Goal: Use online tool/utility: Utilize a website feature to perform a specific function

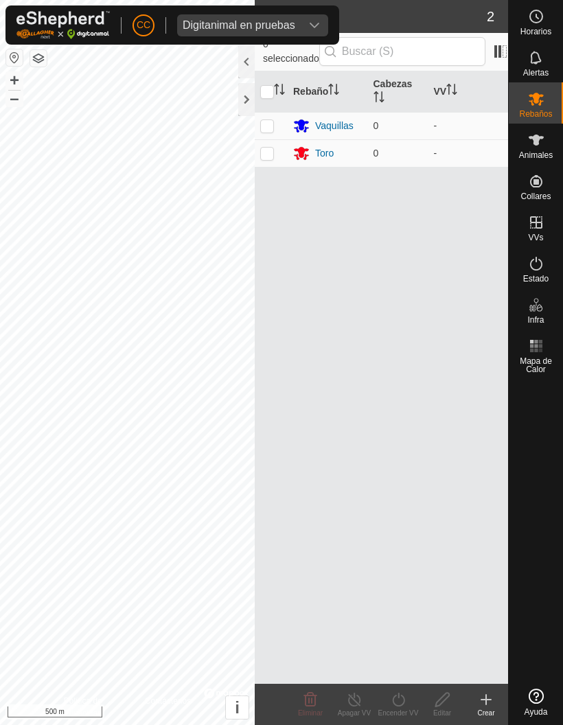
click at [244, 20] on div "Digitanimal en pruebas" at bounding box center [239, 25] width 113 height 11
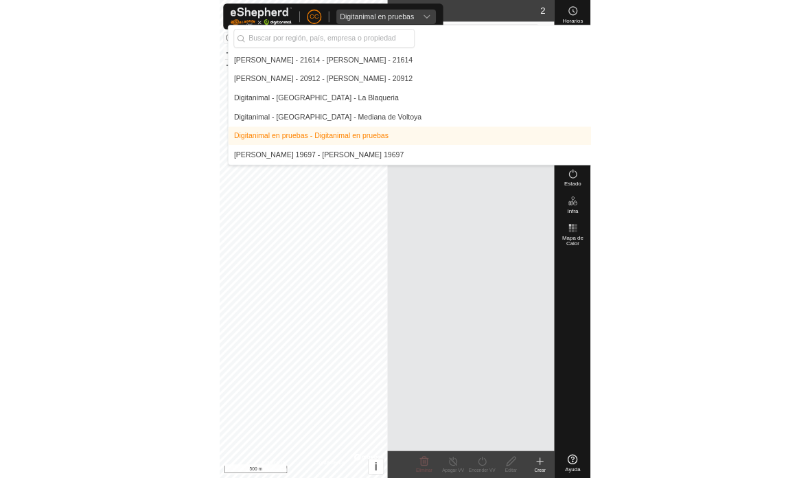
scroll to position [2713, 0]
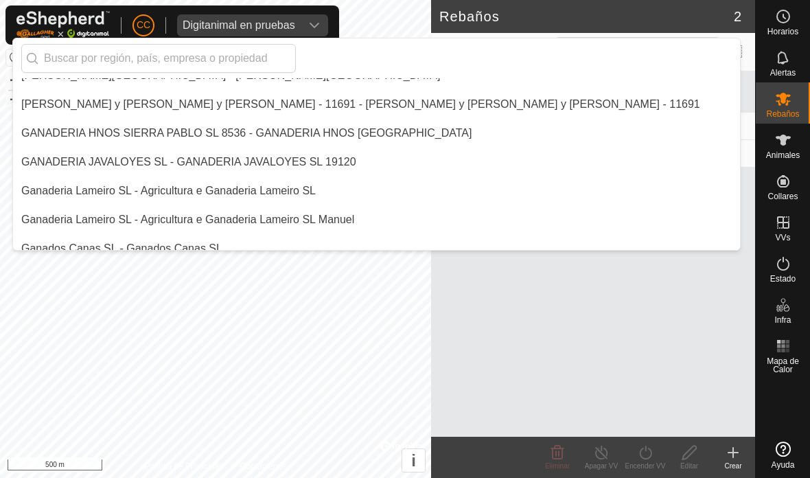
click at [74, 63] on input "text" at bounding box center [158, 58] width 275 height 29
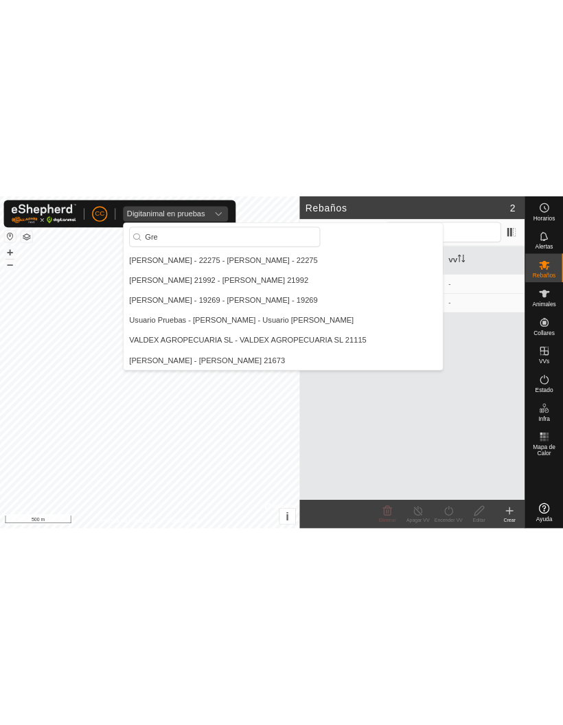
scroll to position [0, 0]
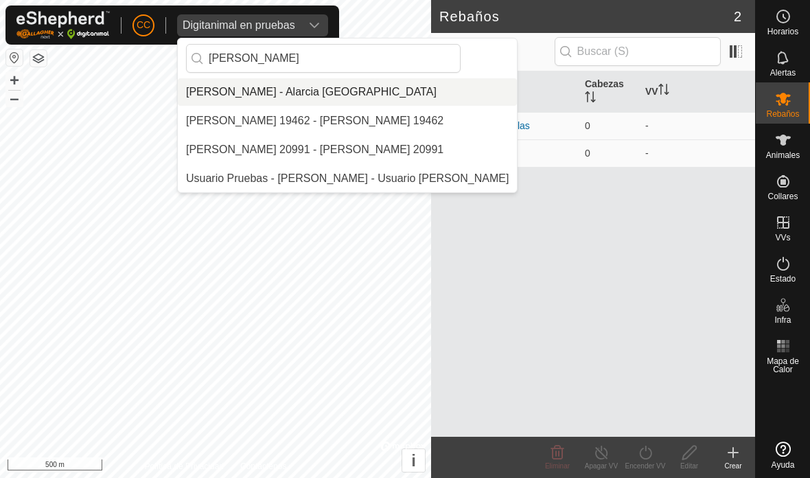
type input "[PERSON_NAME]"
click at [237, 97] on div "[PERSON_NAME] - Alarcia [GEOGRAPHIC_DATA]" at bounding box center [311, 92] width 251 height 16
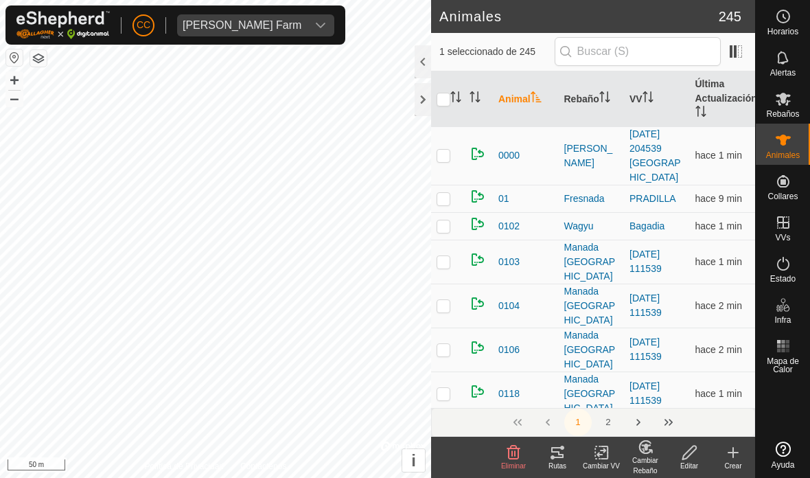
click at [549, 459] on tracks-svg-icon at bounding box center [557, 452] width 44 height 16
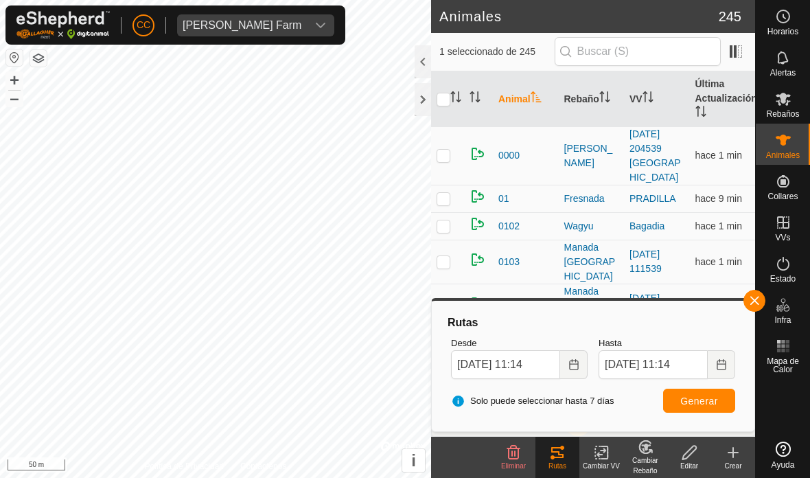
click at [562, 371] on button "Choose Date" at bounding box center [573, 364] width 27 height 29
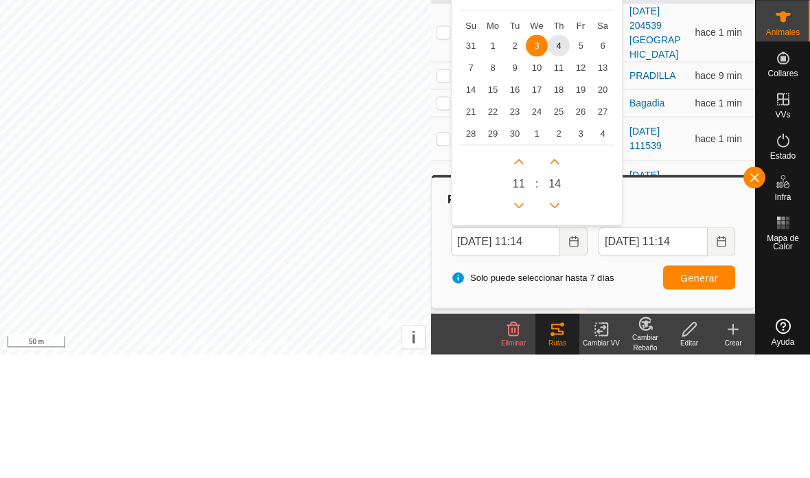
click at [474, 158] on span "31" at bounding box center [471, 169] width 22 height 22
type input "[DATE] 11:14"
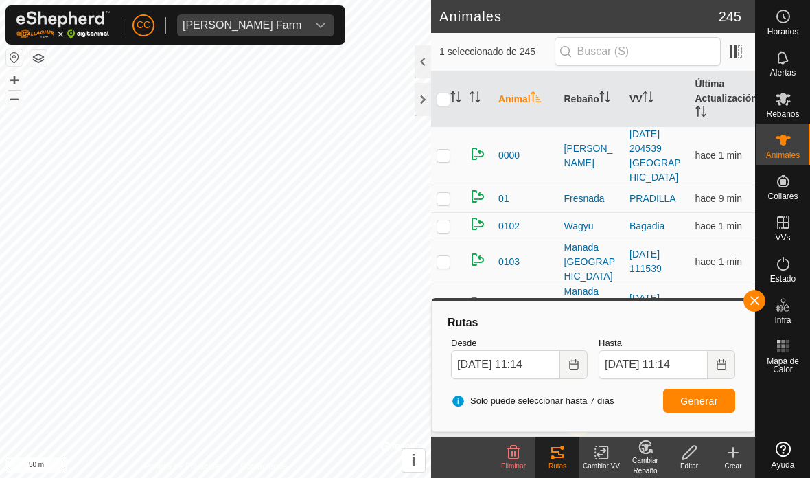
click at [562, 402] on span "Generar" at bounding box center [699, 400] width 38 height 11
click at [421, 108] on div at bounding box center [423, 99] width 16 height 33
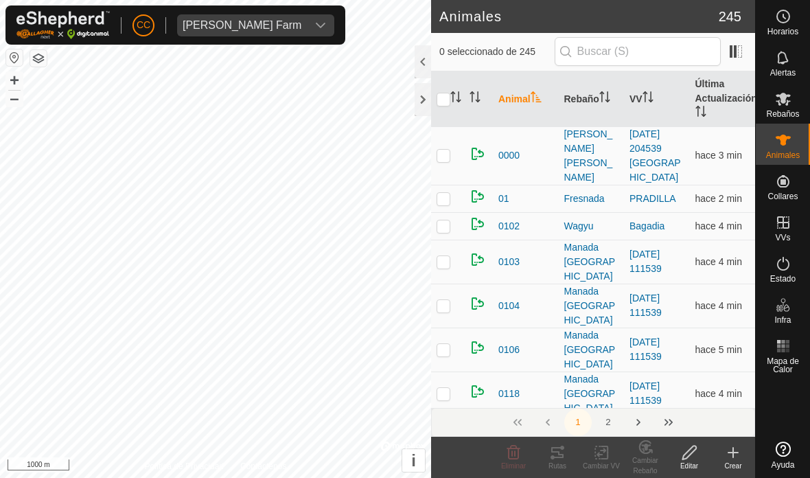
click at [425, 97] on div at bounding box center [423, 99] width 16 height 33
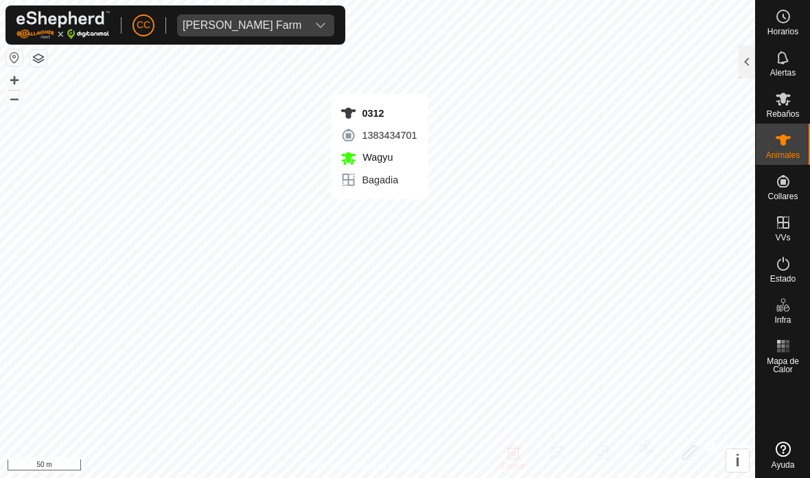
click at [741, 62] on div at bounding box center [747, 61] width 16 height 33
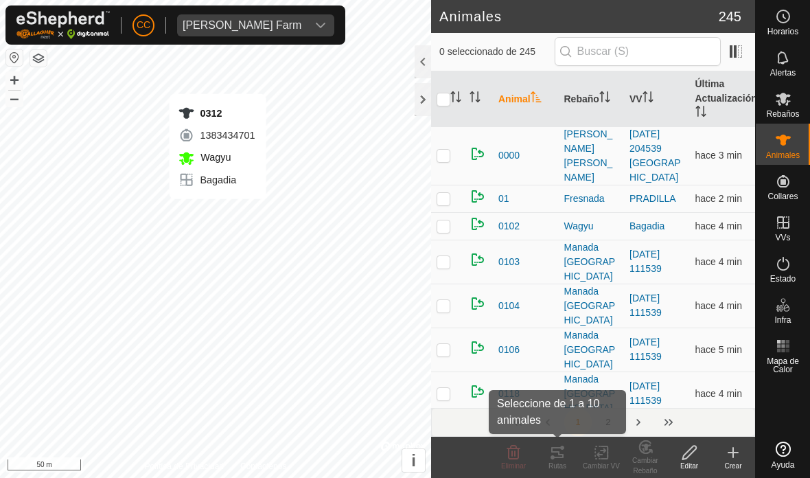
click at [562, 457] on icon at bounding box center [557, 452] width 12 height 11
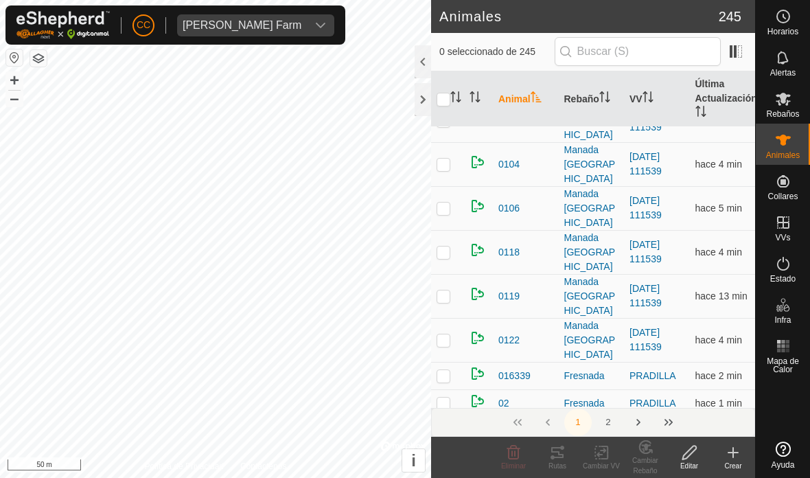
scroll to position [146, 0]
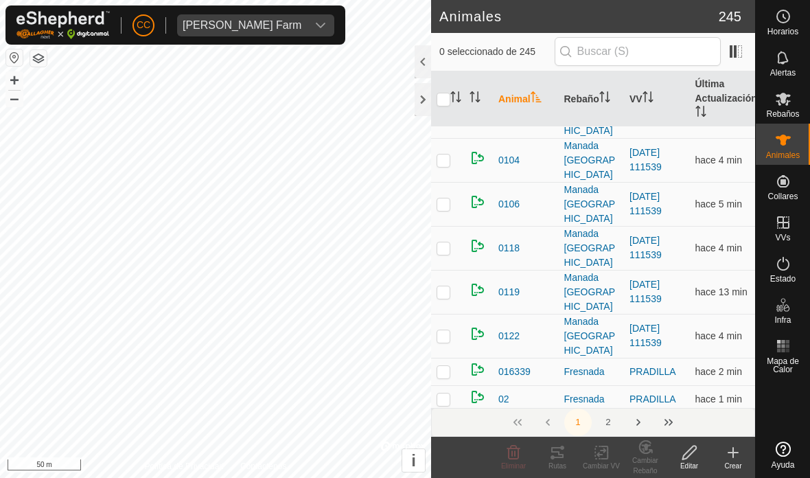
checkbox input "true"
click at [562, 457] on icon at bounding box center [557, 452] width 12 height 11
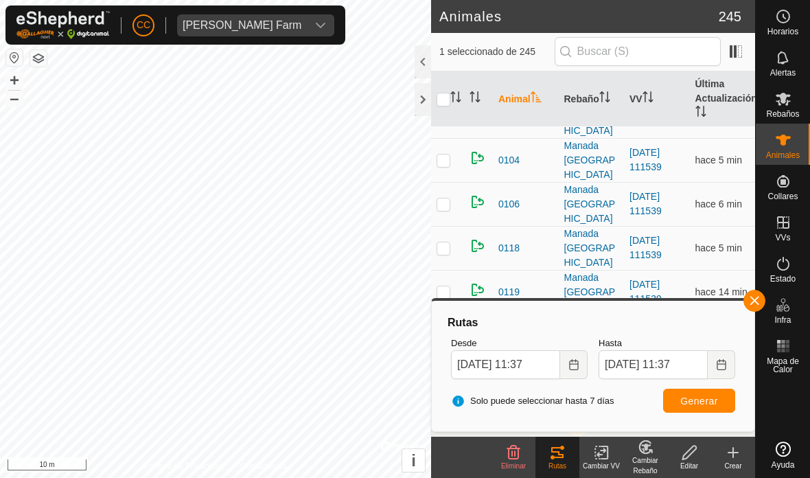
checkbox input "true"
checkbox input "false"
click at [575, 367] on icon "Choose Date" at bounding box center [573, 364] width 11 height 11
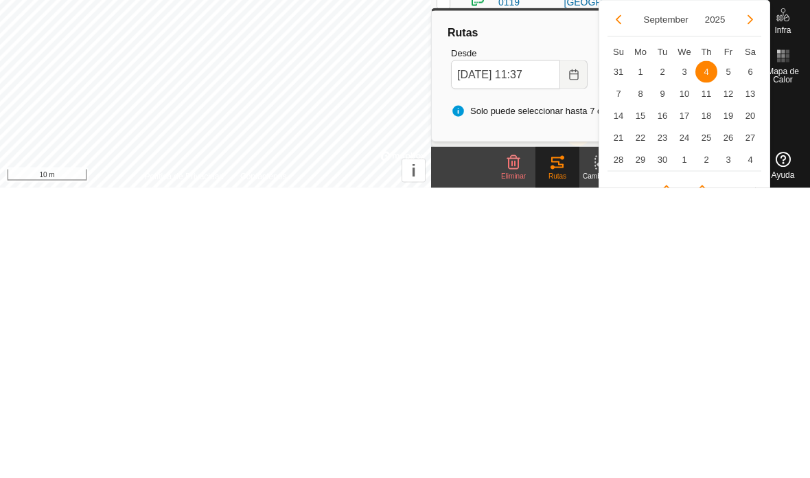
click at [621, 351] on span "31" at bounding box center [619, 362] width 22 height 22
type input "30 Aug, 2025 11:37"
type input "31 Aug, 2025 11:37"
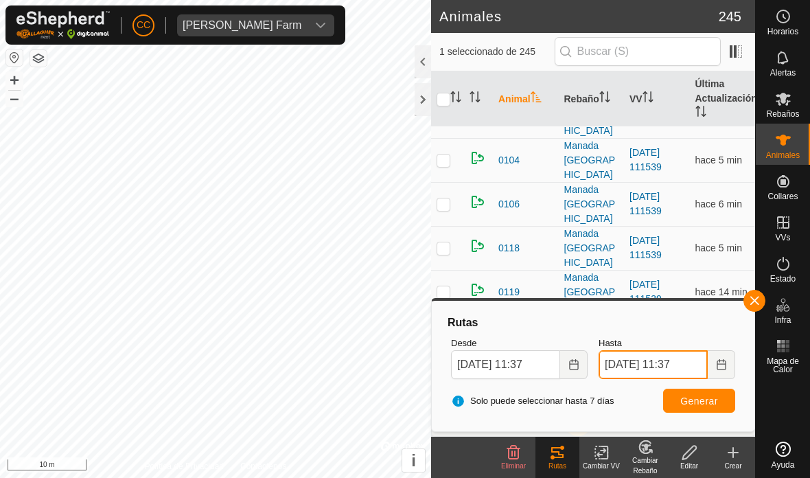
scroll to position [0, 0]
click at [717, 400] on span "Generar" at bounding box center [699, 400] width 38 height 11
click at [702, 411] on button "Generar" at bounding box center [699, 401] width 72 height 24
checkbox input "false"
checkbox input "true"
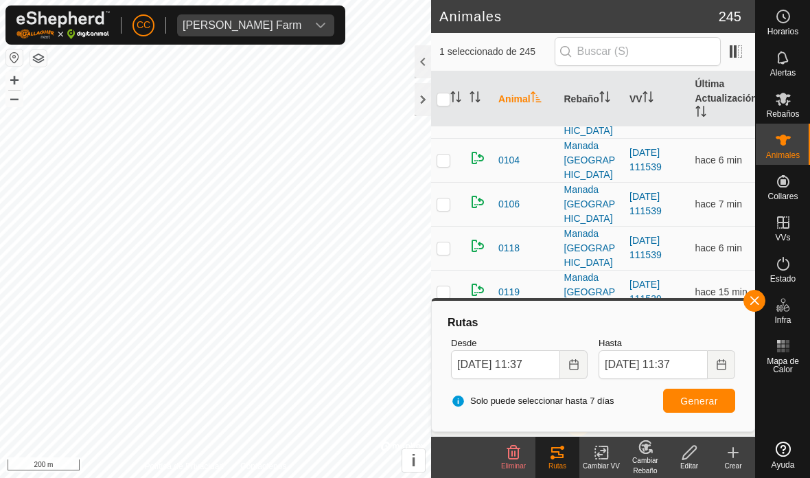
click at [684, 408] on button "Generar" at bounding box center [699, 401] width 72 height 24
click at [430, 101] on div at bounding box center [423, 99] width 16 height 33
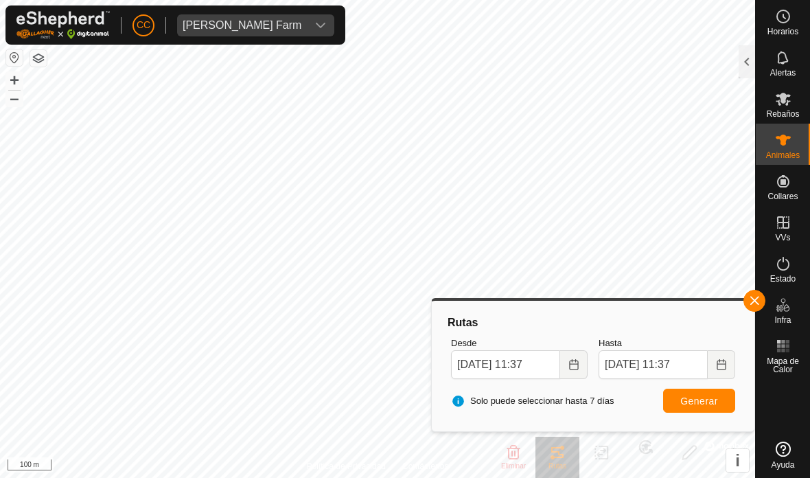
checkbox input "true"
checkbox input "false"
click at [702, 395] on span "Generar" at bounding box center [699, 400] width 38 height 11
click at [697, 402] on span "Generar" at bounding box center [699, 400] width 38 height 11
click at [742, 313] on div "Rutas Desde 30 Aug, 2025 11:37 Hasta 31 Aug, 2025 11:37 Solo puede seleccionar …" at bounding box center [593, 365] width 312 height 119
